Goal: Task Accomplishment & Management: Use online tool/utility

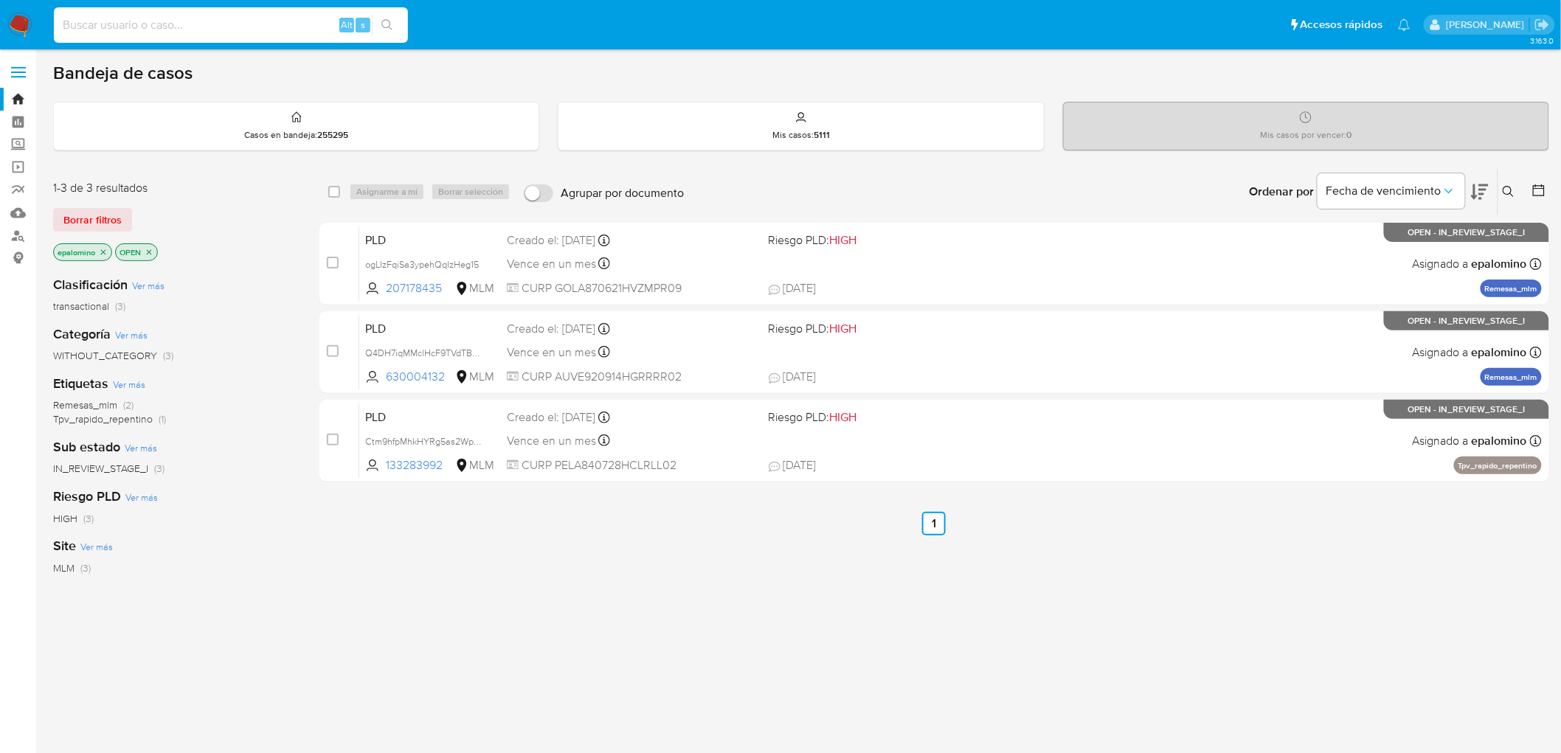
click at [223, 25] on input at bounding box center [231, 24] width 354 height 19
click at [94, 217] on span "Borrar filtros" at bounding box center [92, 220] width 58 height 21
